Goal: Navigation & Orientation: Find specific page/section

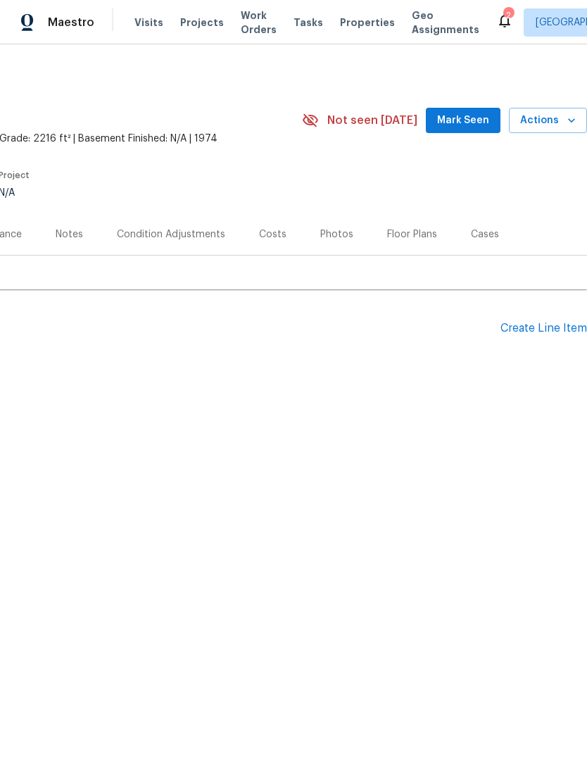
scroll to position [0, 208]
click at [422, 243] on div "Floor Plans" at bounding box center [412, 234] width 84 height 42
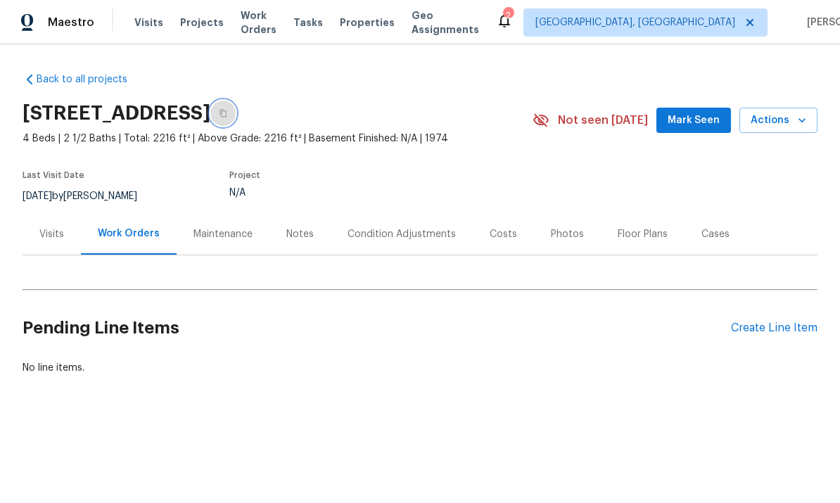
click at [236, 113] on button "button" at bounding box center [222, 113] width 25 height 25
click at [227, 110] on icon "button" at bounding box center [223, 114] width 7 height 8
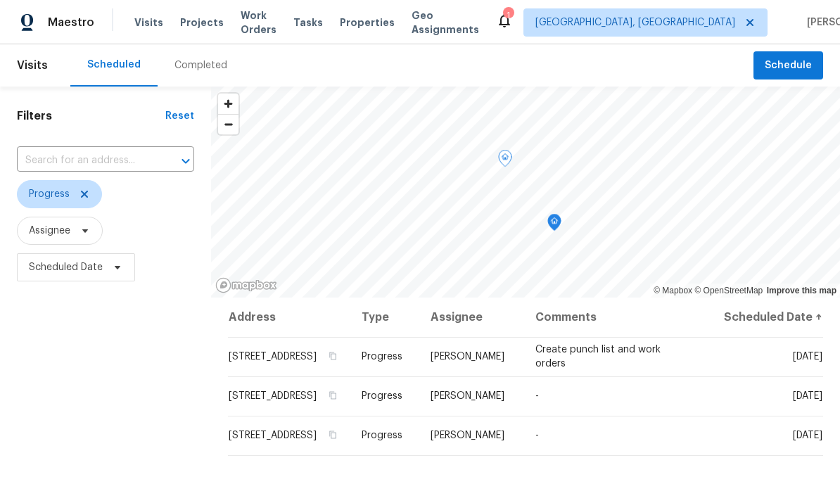
scroll to position [-3, 0]
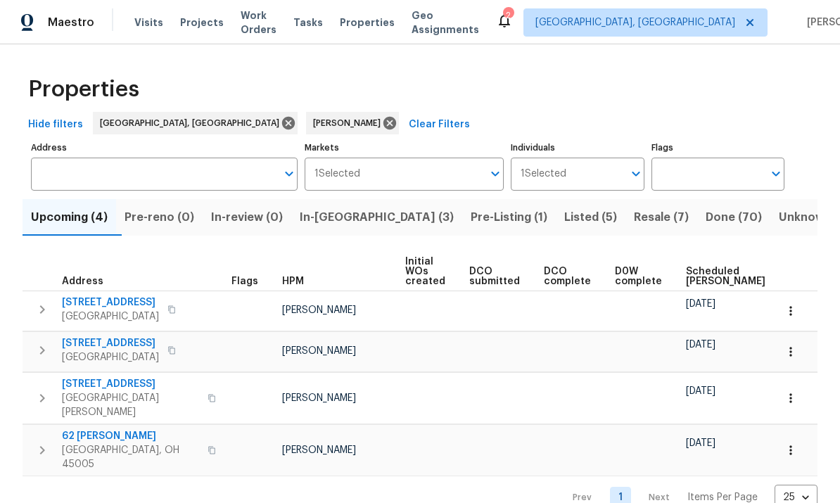
click at [800, 308] on button "button" at bounding box center [791, 311] width 31 height 31
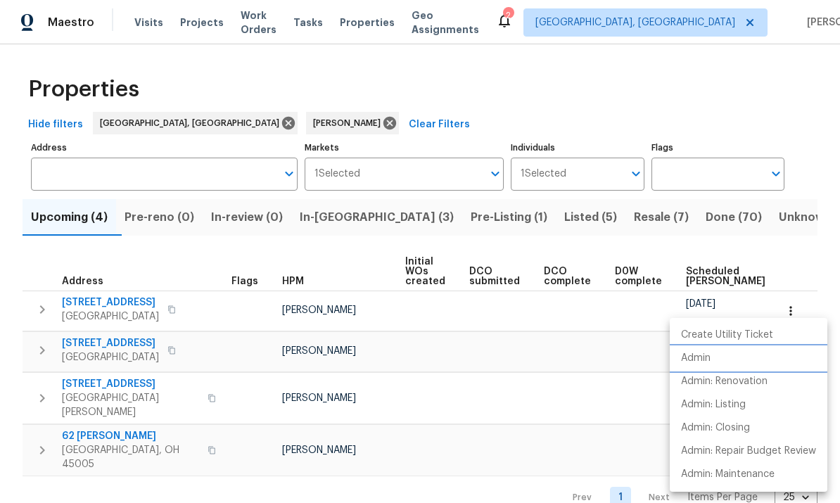
click at [709, 355] on p "Admin" at bounding box center [696, 358] width 30 height 15
